Goal: Task Accomplishment & Management: Use online tool/utility

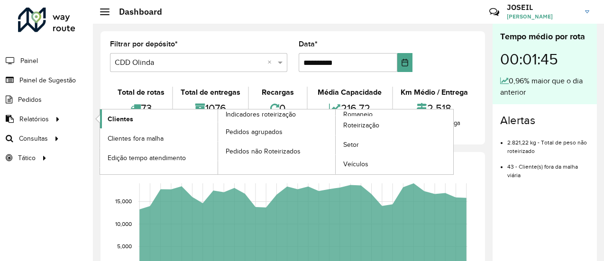
click at [113, 117] on span "Clientes" at bounding box center [121, 119] width 26 height 10
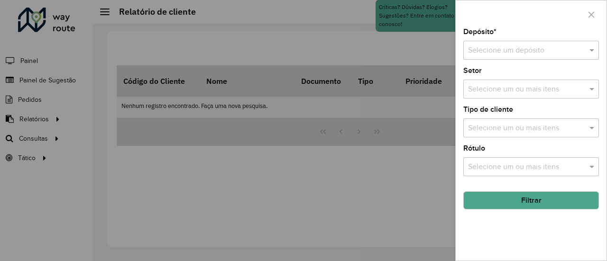
click at [511, 44] on div "Selecione um depósito" at bounding box center [531, 50] width 136 height 19
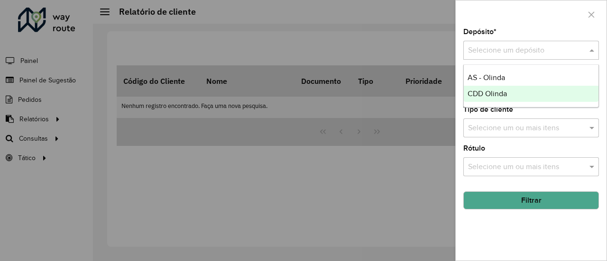
click at [482, 96] on span "CDD Olinda" at bounding box center [487, 94] width 39 height 8
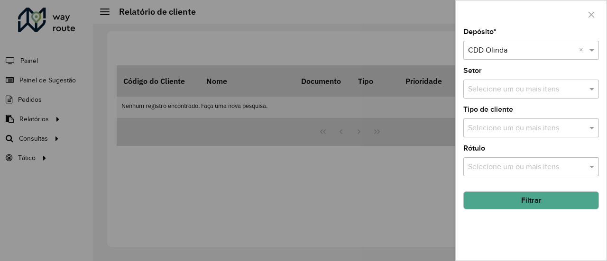
click at [506, 204] on button "Filtrar" at bounding box center [531, 201] width 136 height 18
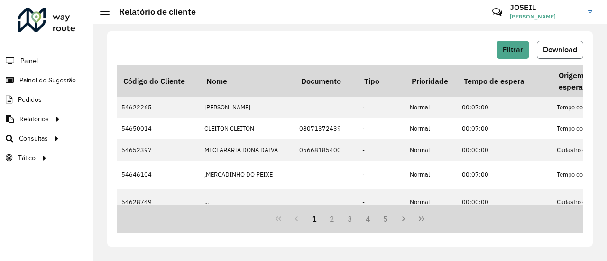
click at [558, 47] on span "Download" at bounding box center [560, 50] width 34 height 8
click at [556, 48] on span "Download" at bounding box center [560, 50] width 34 height 8
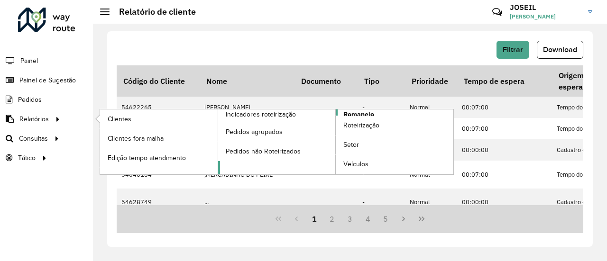
click at [351, 113] on span "Romaneio" at bounding box center [358, 115] width 31 height 10
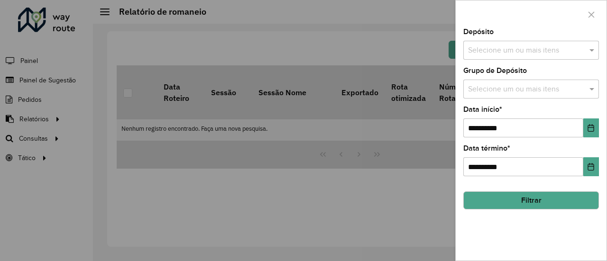
click at [502, 54] on input "text" at bounding box center [526, 50] width 121 height 11
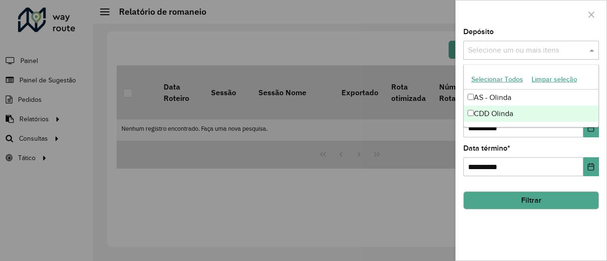
click at [489, 111] on div "CDD Olinda" at bounding box center [531, 114] width 135 height 16
drag, startPoint x: 505, startPoint y: 233, endPoint x: 510, endPoint y: 209, distance: 24.2
click at [506, 233] on div "**********" at bounding box center [531, 144] width 151 height 232
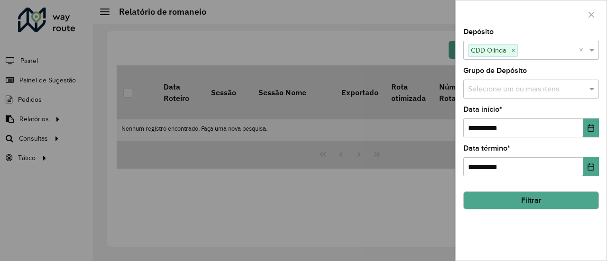
click at [523, 203] on button "Filtrar" at bounding box center [531, 201] width 136 height 18
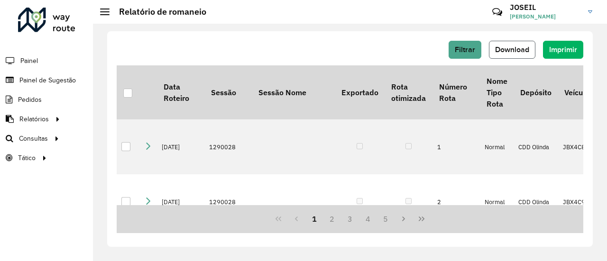
click at [508, 50] on span "Download" at bounding box center [512, 50] width 34 height 8
click at [56, 80] on span "Painel de Sugestão" at bounding box center [48, 80] width 59 height 10
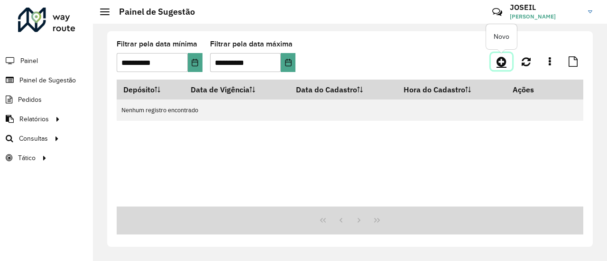
click at [501, 65] on icon at bounding box center [501, 61] width 10 height 11
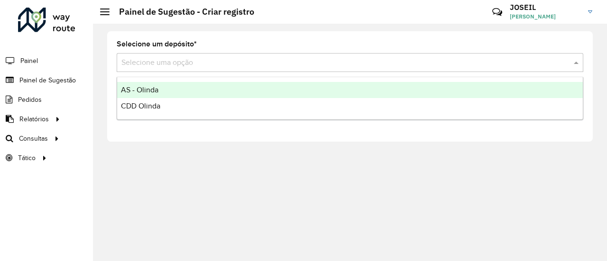
click at [210, 63] on input "text" at bounding box center [340, 62] width 438 height 11
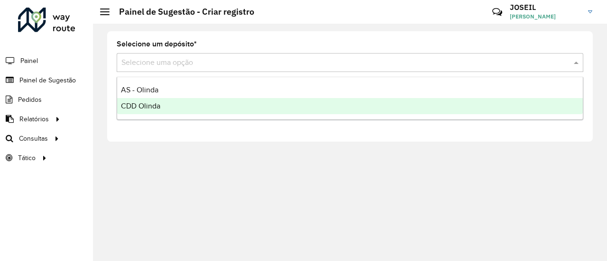
click at [143, 102] on span "CDD Olinda" at bounding box center [140, 106] width 39 height 8
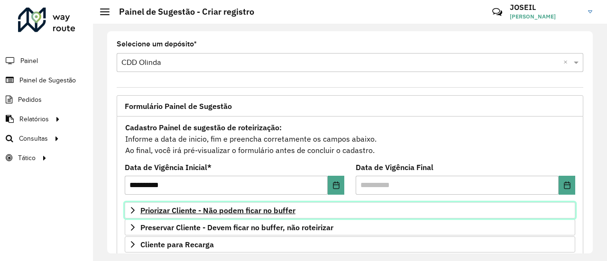
click at [178, 209] on span "Priorizar Cliente - Não podem ficar no buffer" at bounding box center [217, 211] width 155 height 8
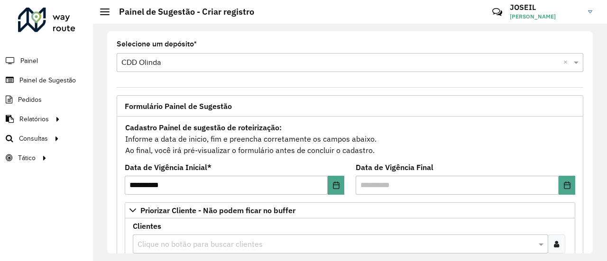
click at [165, 230] on div "Clientes Clique no botão para buscar clientes Clientes que não podem ficar no B…" at bounding box center [350, 244] width 434 height 42
click at [165, 239] on input "text" at bounding box center [335, 244] width 401 height 11
paste input "*****"
type input "*****"
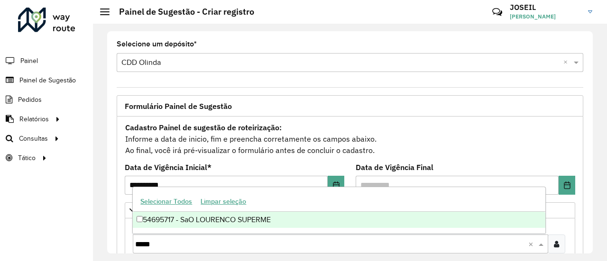
click at [150, 222] on div "54695717 - SaO LOURENCO SUPERME" at bounding box center [339, 220] width 412 height 16
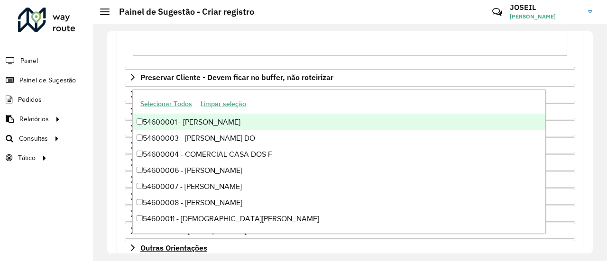
scroll to position [364, 0]
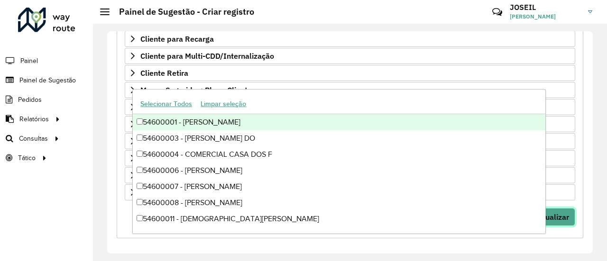
click at [563, 212] on span "Visualizar" at bounding box center [552, 216] width 34 height 9
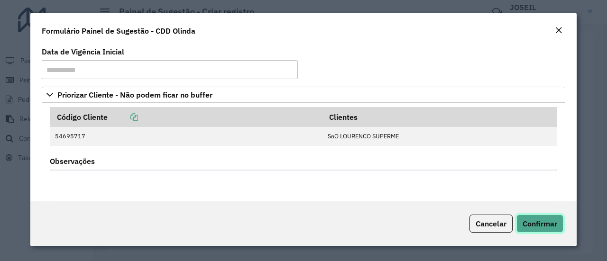
click at [538, 221] on span "Confirmar" at bounding box center [540, 223] width 35 height 9
